Goal: Task Accomplishment & Management: Manage account settings

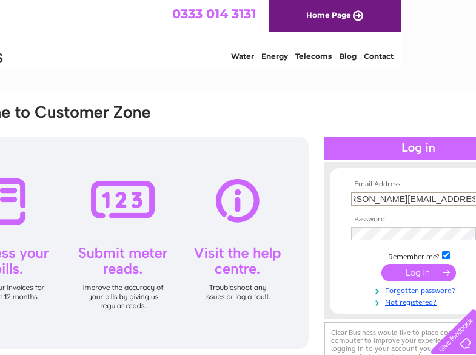
scroll to position [0, 24]
type input "joyce.richardson@quantumclean.com"
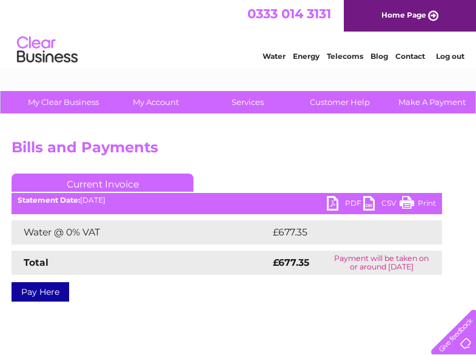
scroll to position [0, 124]
